Goal: Task Accomplishment & Management: Use online tool/utility

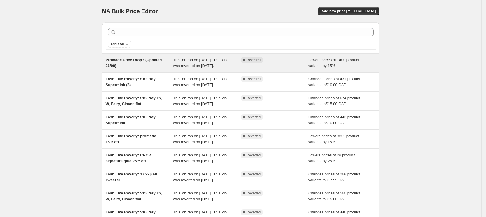
click at [174, 64] on div "Promade Price Drop ! (Updated 26/08)" at bounding box center [140, 63] width 68 height 12
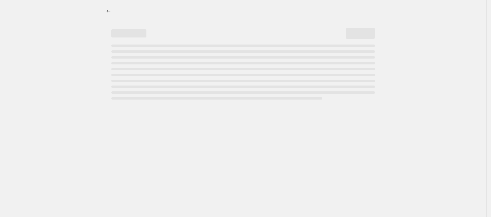
select select "percentage"
select select "collection"
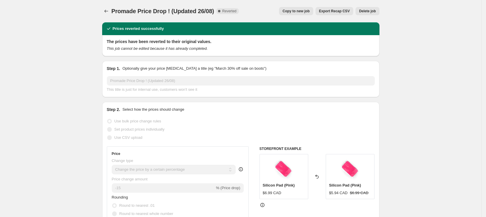
click at [299, 13] on span "Copy to new job" at bounding box center [296, 11] width 27 height 5
select select "percentage"
select select "collection"
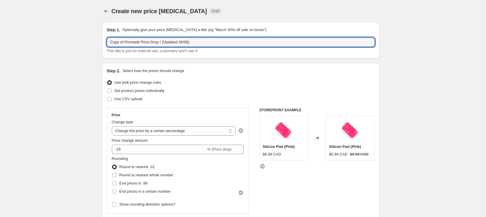
drag, startPoint x: 126, startPoint y: 43, endPoint x: 77, endPoint y: 41, distance: 49.4
drag, startPoint x: 169, startPoint y: 43, endPoint x: 165, endPoint y: 42, distance: 4.2
click at [165, 42] on input "Promade Price Drop ! (Updated 26/08)" at bounding box center [241, 41] width 268 height 9
click at [174, 44] on input "Promade Price Drop ! (Updated 3/08)" at bounding box center [241, 41] width 268 height 9
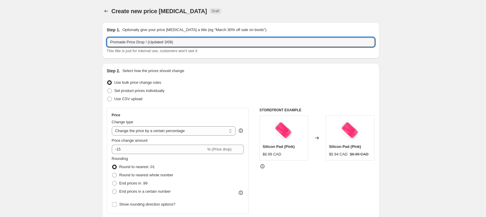
type input "Promade Price Drop ! (Updated 3/09)"
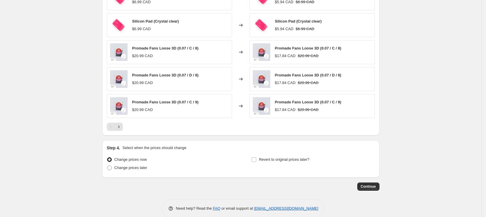
scroll to position [432, 0]
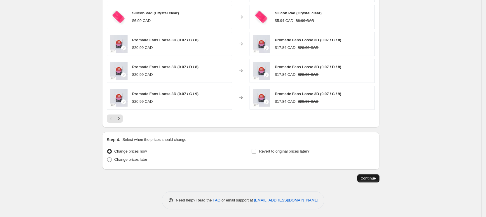
click at [365, 178] on span "Continue" at bounding box center [368, 178] width 15 height 5
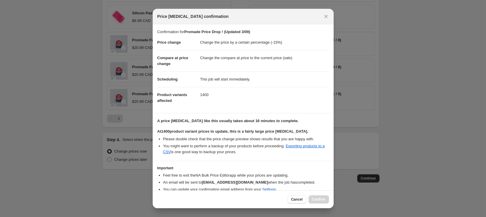
scroll to position [25, 0]
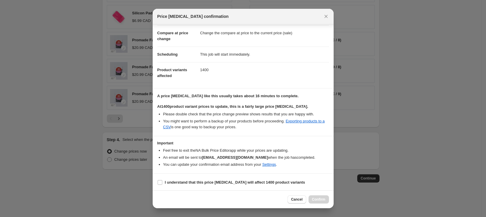
click at [204, 188] on section "I understand that this price [MEDICAL_DATA] will affect 1400 product variants" at bounding box center [243, 182] width 181 height 18
click at [207, 185] on label "I understand that this price [MEDICAL_DATA] will affect 1400 product variants" at bounding box center [231, 182] width 148 height 8
click at [162, 184] on input "I understand that this price [MEDICAL_DATA] will affect 1400 product variants" at bounding box center [160, 182] width 5 height 5
checkbox input "true"
click at [313, 199] on button "Confirm" at bounding box center [319, 199] width 20 height 8
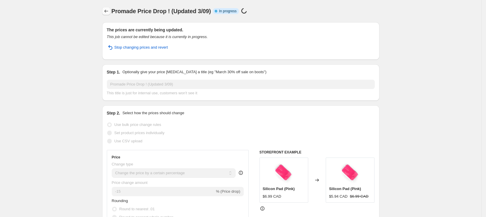
click at [110, 12] on button "Price change jobs" at bounding box center [106, 11] width 8 height 8
